Goal: Information Seeking & Learning: Learn about a topic

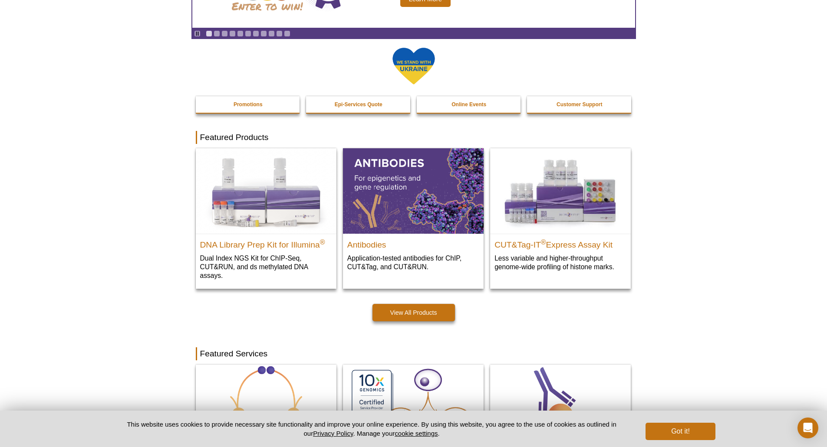
scroll to position [130, 0]
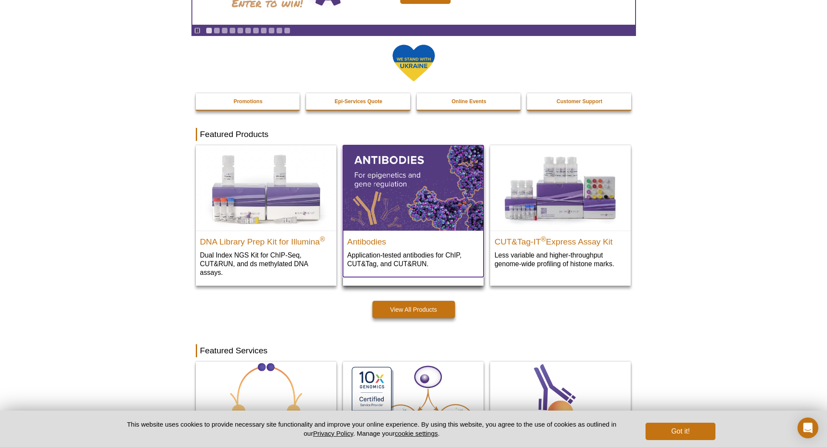
click at [413, 173] on img at bounding box center [413, 187] width 141 height 85
click at [694, 425] on button "Got it!" at bounding box center [679, 431] width 69 height 17
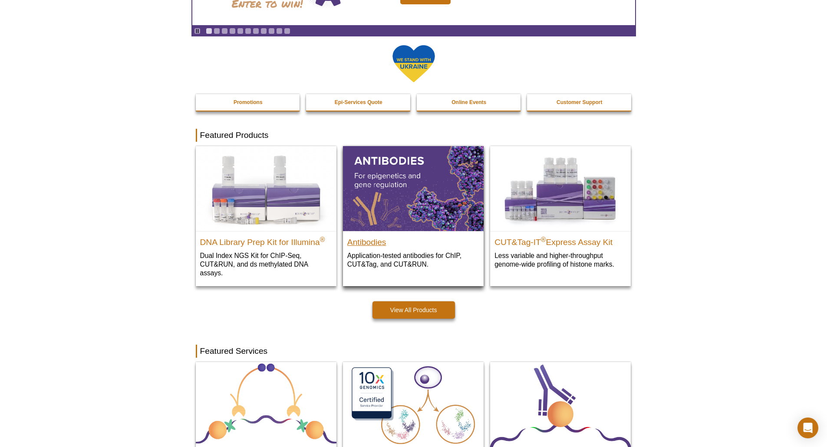
scroll to position [117, 0]
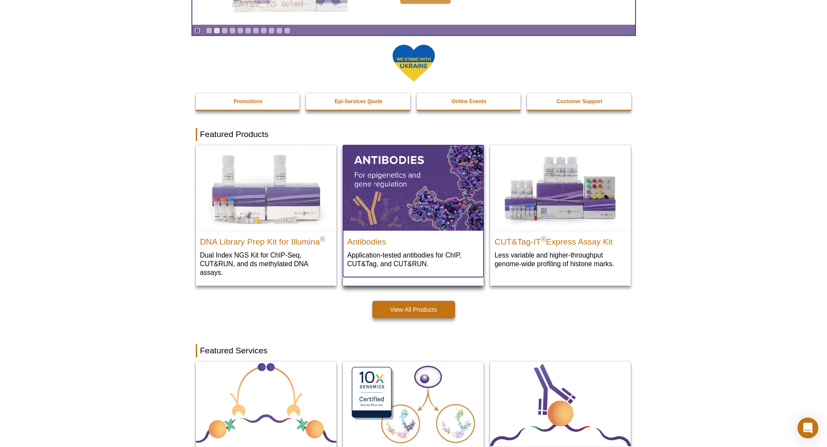
click at [423, 198] on img at bounding box center [413, 187] width 141 height 85
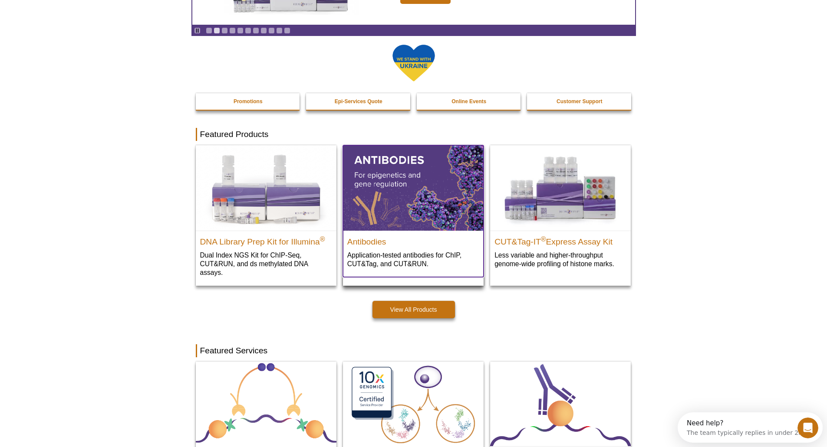
scroll to position [0, 0]
click at [384, 268] on p "Application-tested antibodies for ChIP, CUT&Tag, and CUT&RUN." at bounding box center [413, 260] width 132 height 18
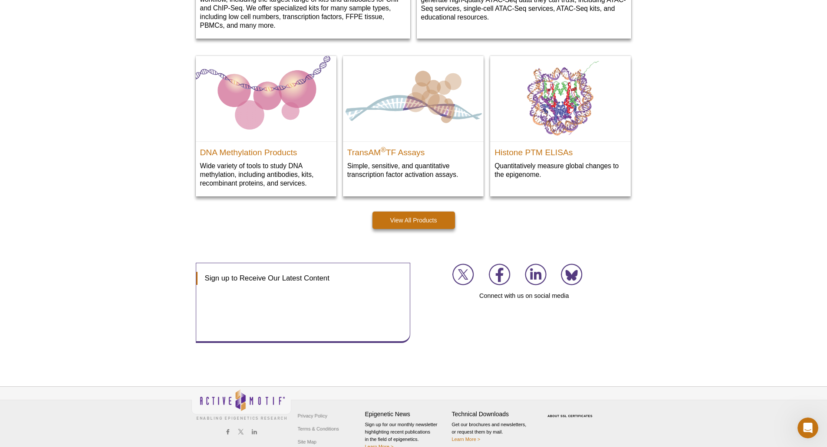
scroll to position [1191, 0]
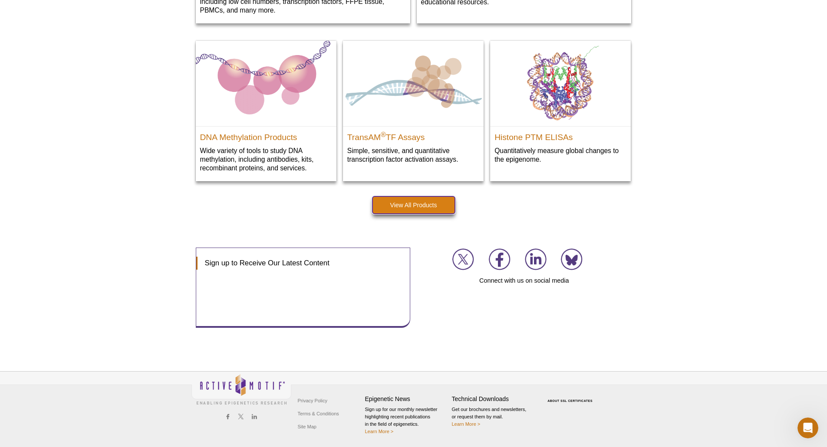
click at [434, 210] on link "View All Products" at bounding box center [413, 205] width 82 height 17
click at [419, 211] on link "View All Products" at bounding box center [413, 205] width 82 height 17
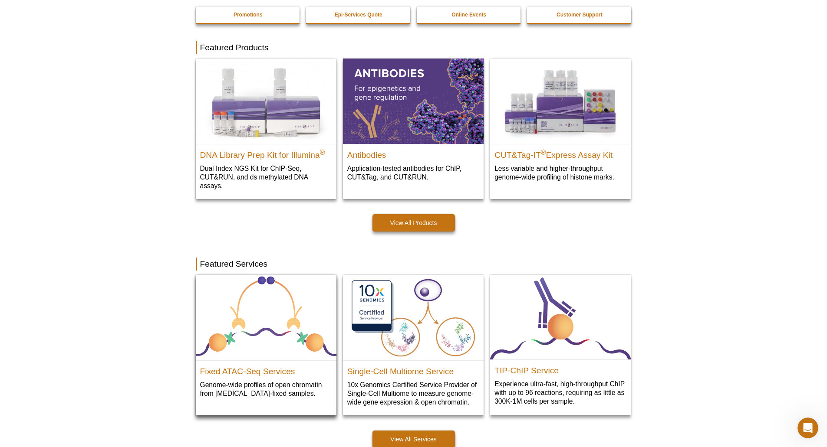
scroll to position [279, 0]
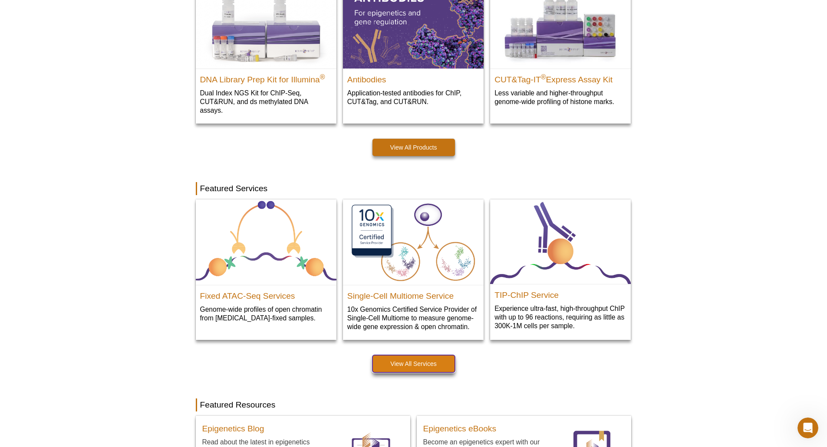
click at [395, 361] on link "View All Services" at bounding box center [413, 363] width 82 height 17
click at [403, 370] on link "View All Services" at bounding box center [413, 363] width 82 height 17
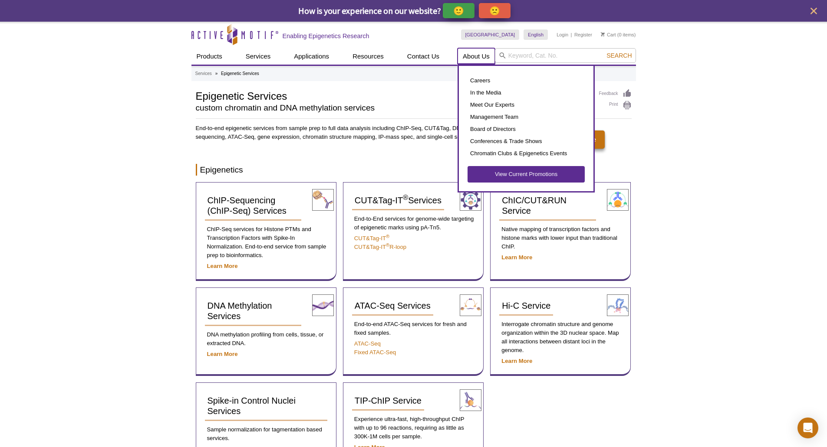
click at [476, 54] on link "About Us" at bounding box center [475, 56] width 37 height 16
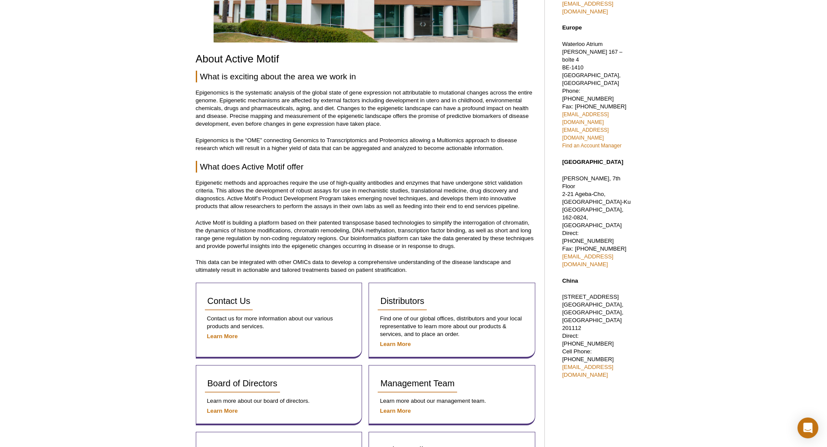
scroll to position [174, 0]
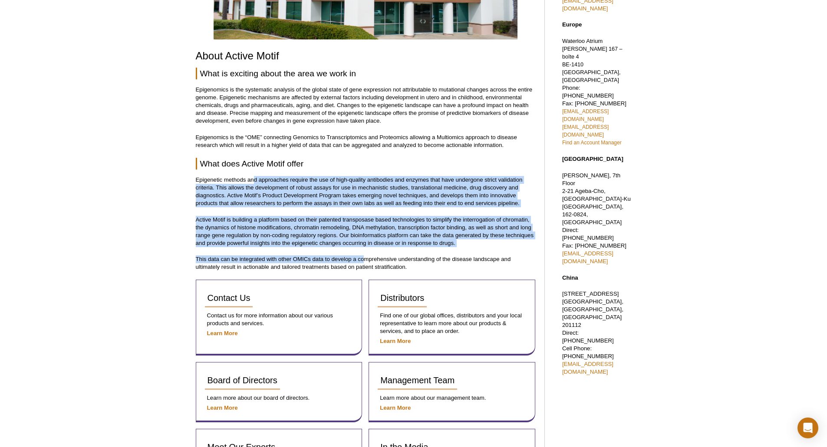
drag, startPoint x: 277, startPoint y: 182, endPoint x: 362, endPoint y: 254, distance: 111.5
click at [362, 254] on div "About Active Motif What is exciting about the area we work in Epigenomics is th…" at bounding box center [366, 239] width 340 height 665
click at [276, 208] on div "About Active Motif What is exciting about the area we work in Epigenomics is th…" at bounding box center [366, 239] width 340 height 665
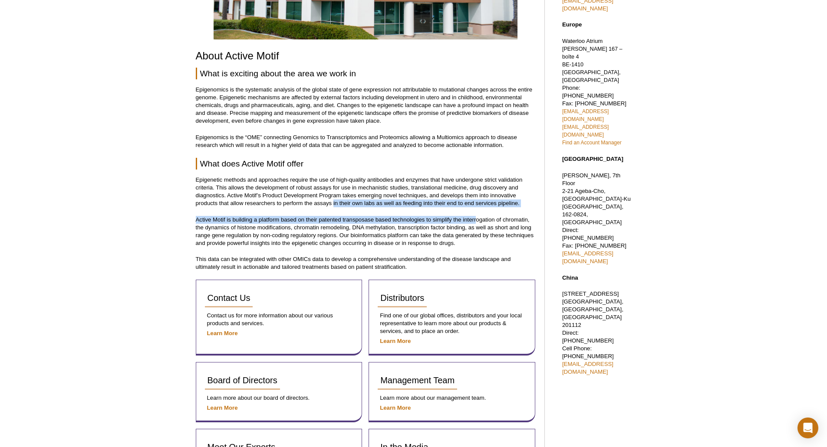
drag, startPoint x: 429, startPoint y: 215, endPoint x: 477, endPoint y: 217, distance: 48.2
click at [477, 217] on div "About Active Motif What is exciting about the area we work in Epigenomics is th…" at bounding box center [366, 239] width 340 height 665
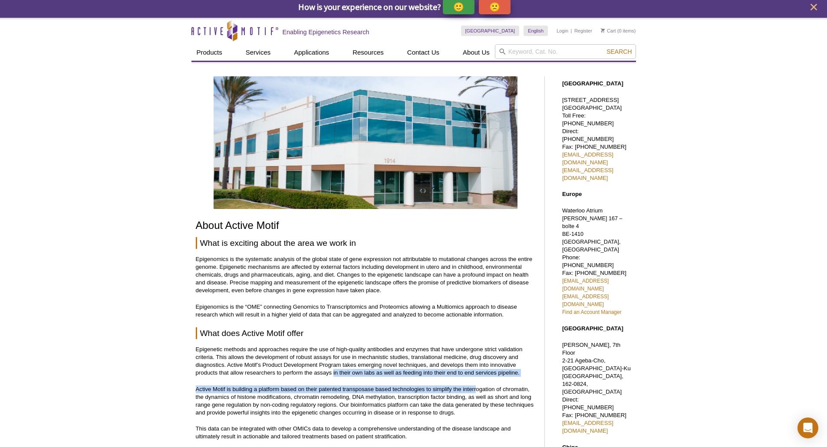
scroll to position [0, 0]
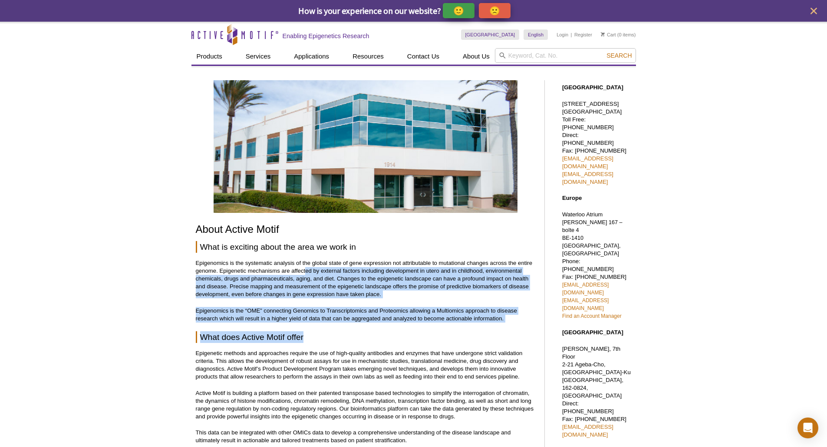
drag, startPoint x: 416, startPoint y: 272, endPoint x: 407, endPoint y: 292, distance: 21.6
click at [431, 338] on div "About Active Motif What is exciting about the area we work in Epigenomics is th…" at bounding box center [366, 412] width 340 height 665
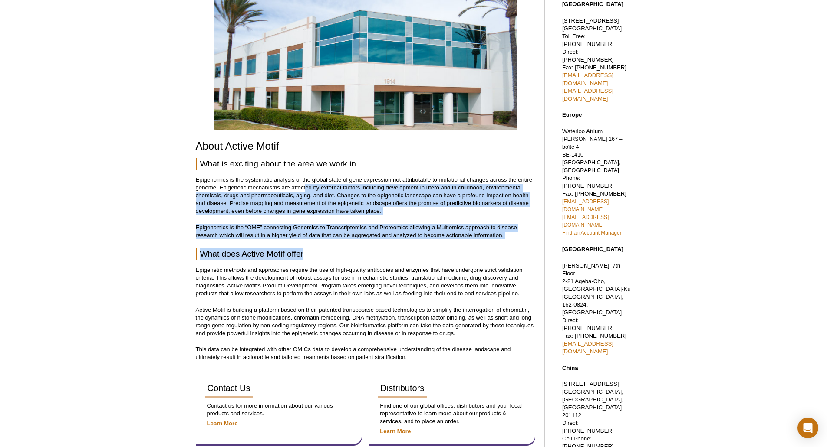
scroll to position [87, 0]
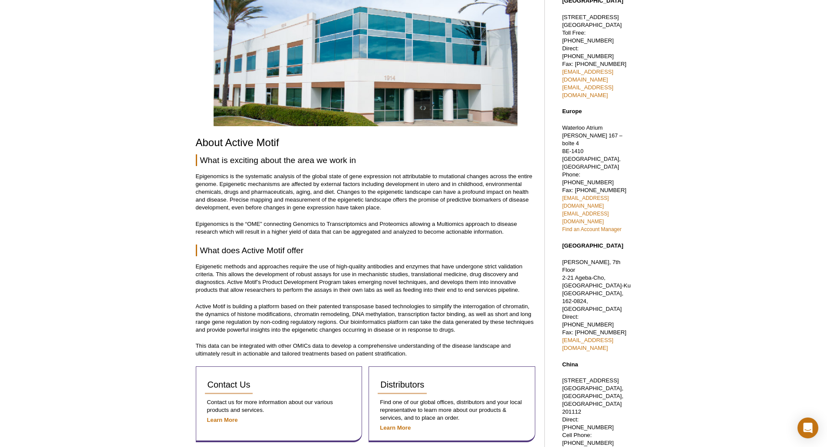
click at [281, 269] on p "Epigenetic methods and approaches require the use of high-quality antibodies an…" at bounding box center [366, 278] width 340 height 31
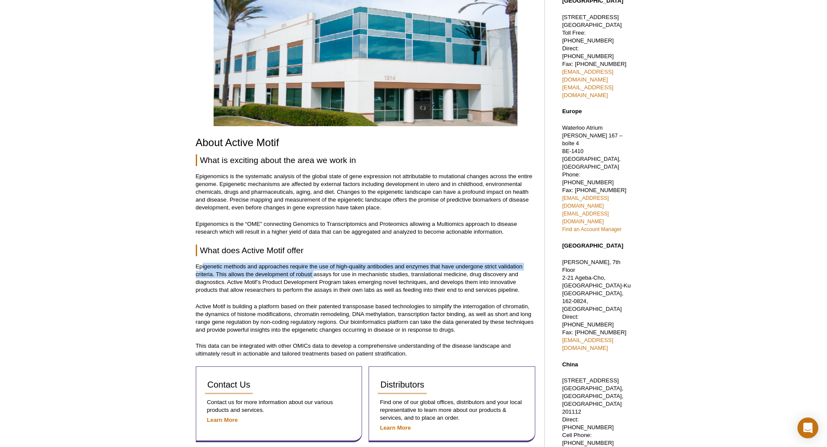
drag, startPoint x: 201, startPoint y: 270, endPoint x: 315, endPoint y: 273, distance: 113.7
click at [315, 273] on p "Epigenetic methods and approaches require the use of high-quality antibodies an…" at bounding box center [366, 278] width 340 height 31
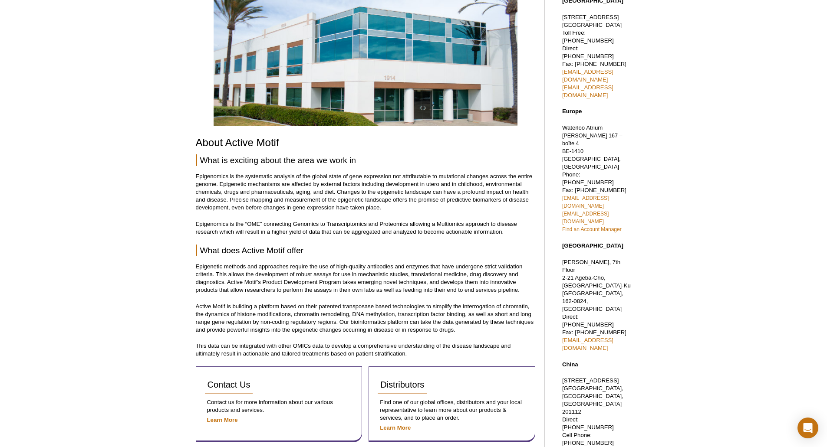
click at [20, 220] on div "Active Motif Logo Enabling Epigenetics Research 0 Search Skip to content Active…" at bounding box center [413, 349] width 827 height 828
